Goal: Find specific page/section

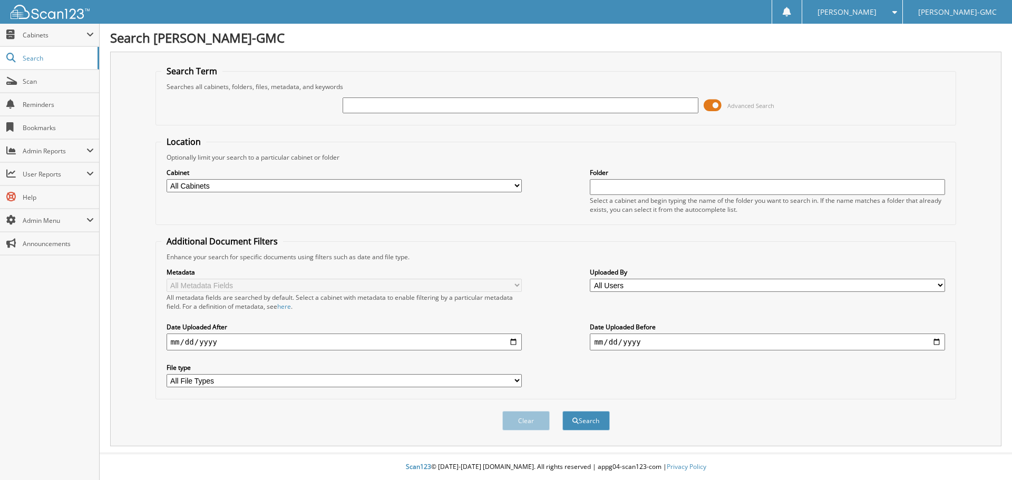
click at [369, 112] on input "text" at bounding box center [520, 106] width 355 height 16
click at [648, 189] on input "text" at bounding box center [767, 187] width 355 height 16
type input "129346"
click at [581, 426] on button "Search" at bounding box center [585, 421] width 47 height 20
click at [392, 102] on input "text" at bounding box center [520, 106] width 355 height 16
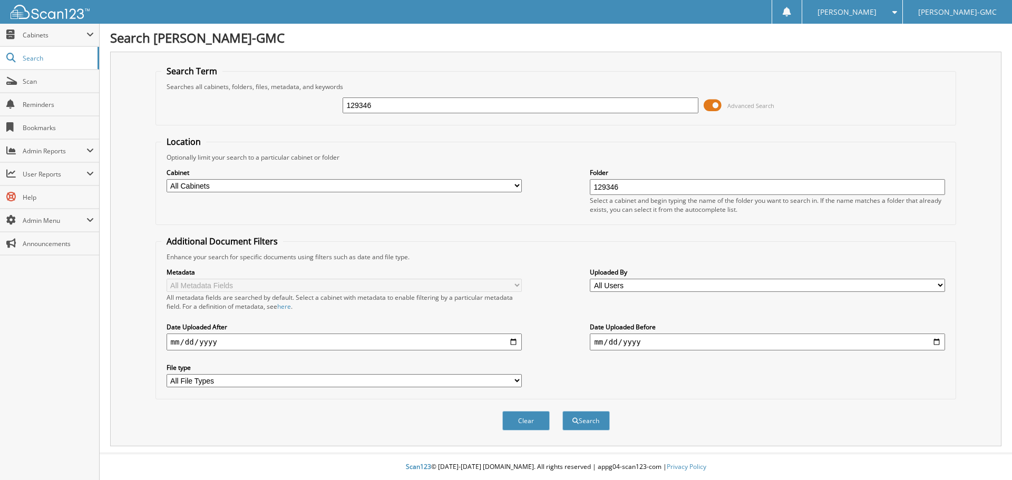
type input "129346"
drag, startPoint x: 529, startPoint y: 194, endPoint x: 500, endPoint y: 194, distance: 29.0
click at [501, 194] on div "Cabinet All Cabinets 2023/2024 SERVICE RO'S 2024/2025 SERVICE ROS ACCOUNTS PAYA…" at bounding box center [556, 190] width 790 height 57
click at [581, 435] on div "Clear Search" at bounding box center [555, 421] width 801 height 43
click at [583, 425] on button "Search" at bounding box center [585, 421] width 47 height 20
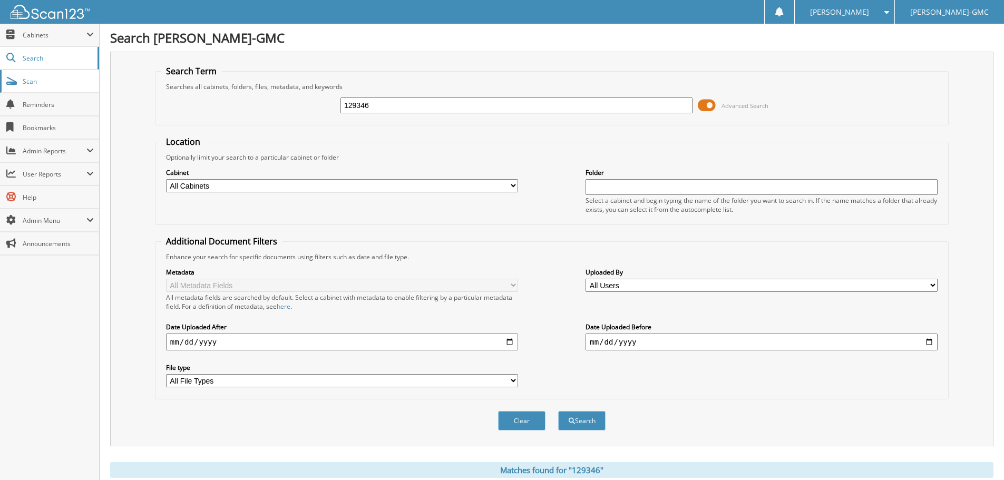
click at [46, 82] on span "Scan" at bounding box center [58, 81] width 71 height 9
